Goal: Information Seeking & Learning: Learn about a topic

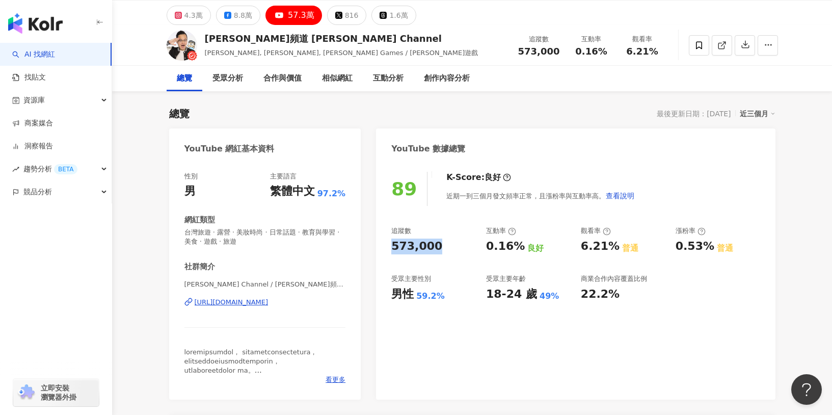
scroll to position [33, 0]
click at [398, 249] on div "573,000" at bounding box center [416, 246] width 51 height 16
drag, startPoint x: 385, startPoint y: 244, endPoint x: 451, endPoint y: 248, distance: 65.8
click at [451, 248] on div "89 K-Score : 良好 近期一到三個月發文頻率正常，且漲粉率與互動率高。 查看說明 追蹤數 573,000 互動率 0.16% 良好 觀看率 6.21…" at bounding box center [575, 280] width 399 height 238
copy div "573,000"
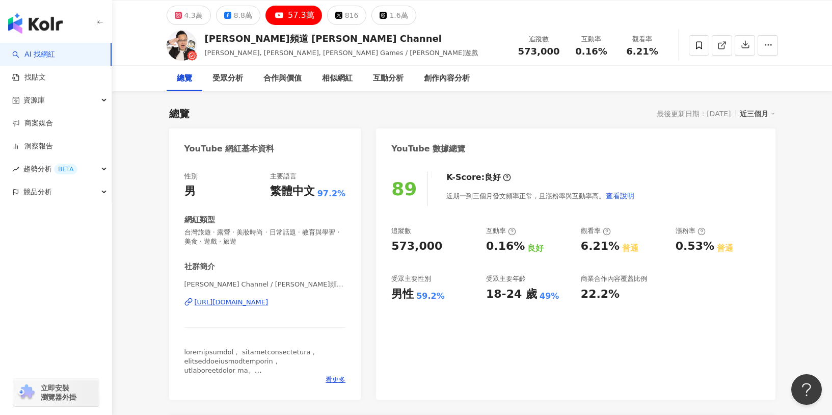
click at [498, 247] on div "0.16%" at bounding box center [505, 246] width 39 height 16
drag, startPoint x: 486, startPoint y: 245, endPoint x: 516, endPoint y: 250, distance: 30.3
click at [516, 250] on div "0.16%" at bounding box center [505, 246] width 39 height 16
copy div "0.16%"
click at [578, 252] on div "追蹤數 573,000 互動率 0.16% 良好 觀看率 6.21% 普通 漲粉率 0.53% 普通 受眾主要性別 男性 59.2% 受眾主要年齡 18-24…" at bounding box center [575, 263] width 368 height 75
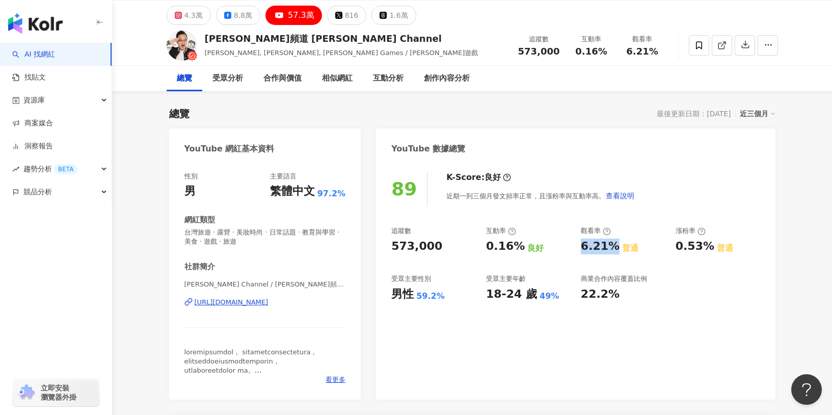
drag, startPoint x: 578, startPoint y: 246, endPoint x: 610, endPoint y: 251, distance: 32.4
click at [610, 251] on div "追蹤數 573,000 互動率 0.16% 良好 觀看率 6.21% 普通 漲粉率 0.53% 普通 受眾主要性別 男性 59.2% 受眾主要年齡 18-24…" at bounding box center [575, 263] width 368 height 75
copy div "6.21%"
click at [529, 299] on div "18-24 歲" at bounding box center [511, 294] width 51 height 16
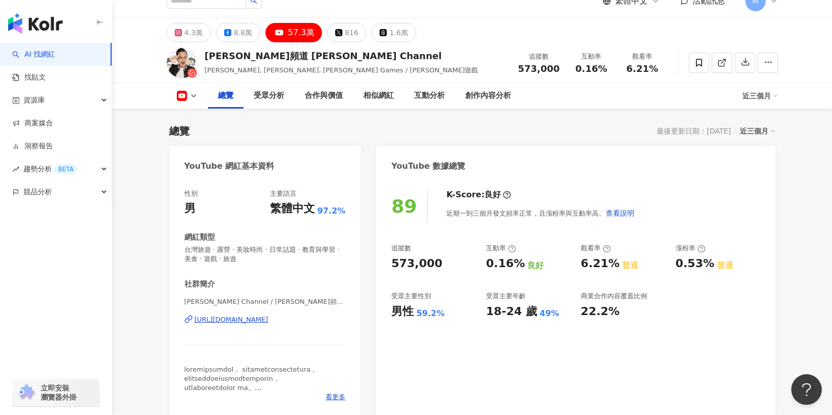
scroll to position [160, 0]
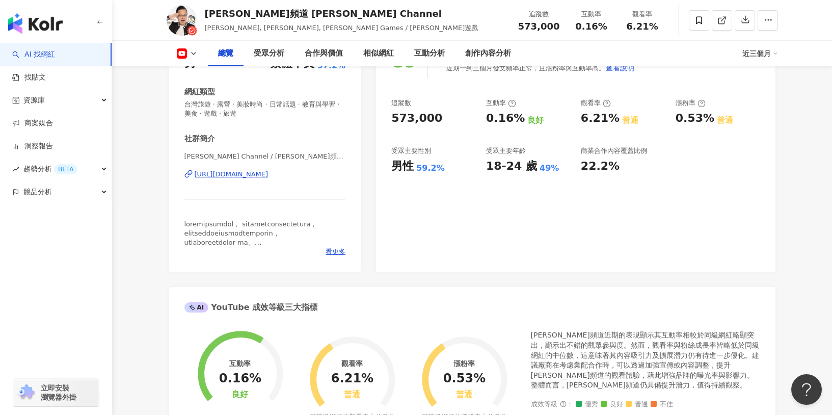
click at [268, 175] on div "https://www.youtube.com/channel/UCLh9M5KxWSlIqh2EC8ja_ug" at bounding box center [232, 174] width 74 height 9
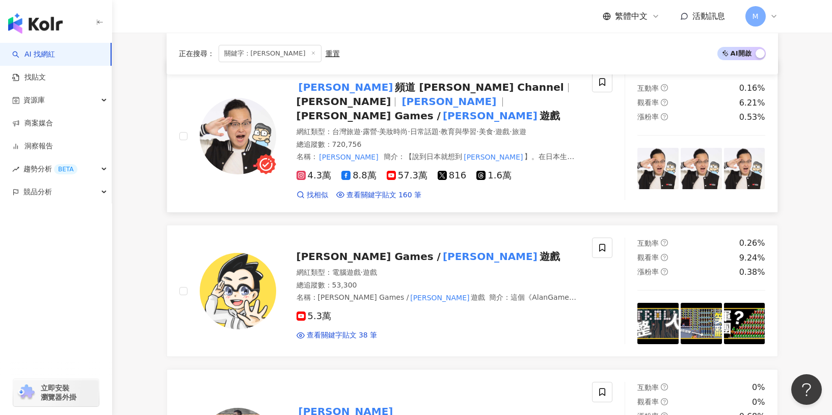
scroll to position [159, 0]
